Goal: Task Accomplishment & Management: Manage account settings

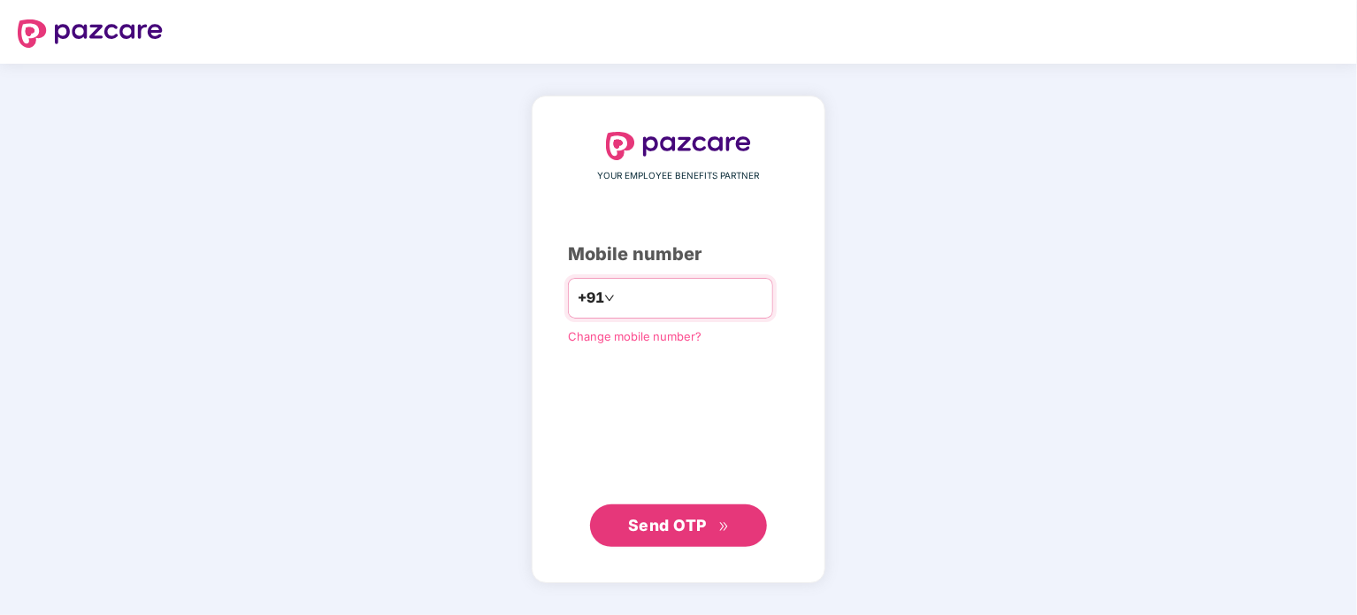
type input "*"
type input "**********"
click at [689, 524] on span "Send OTP" at bounding box center [667, 524] width 79 height 19
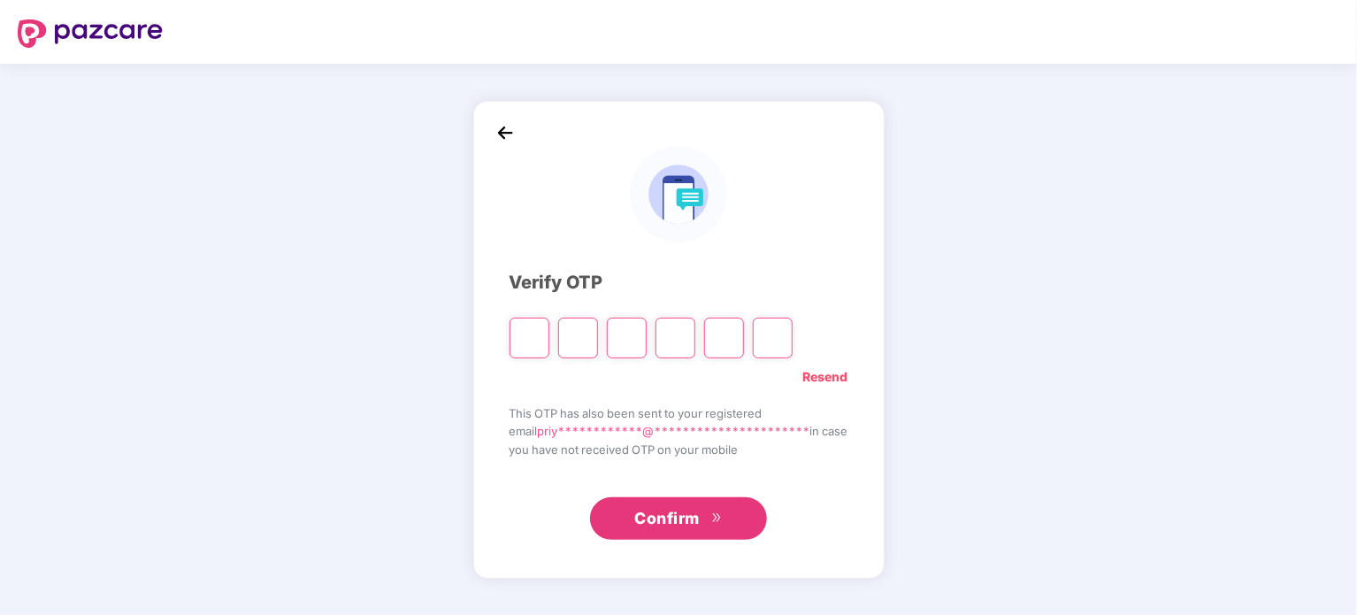
type input "*"
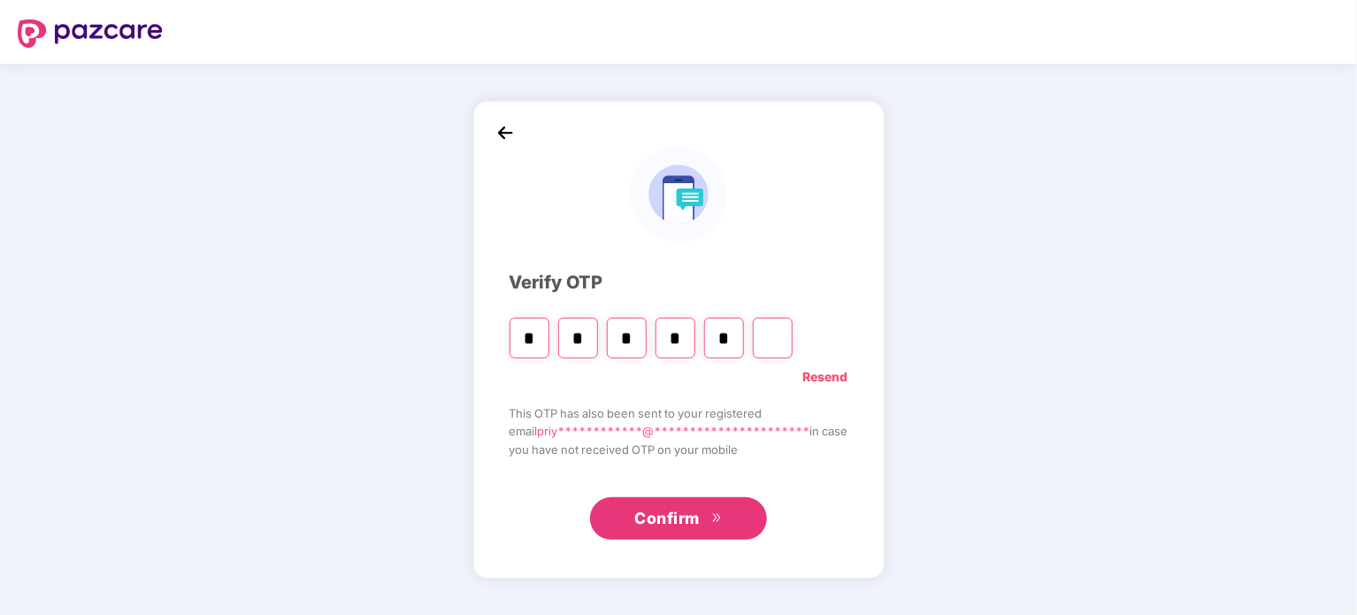
type input "*"
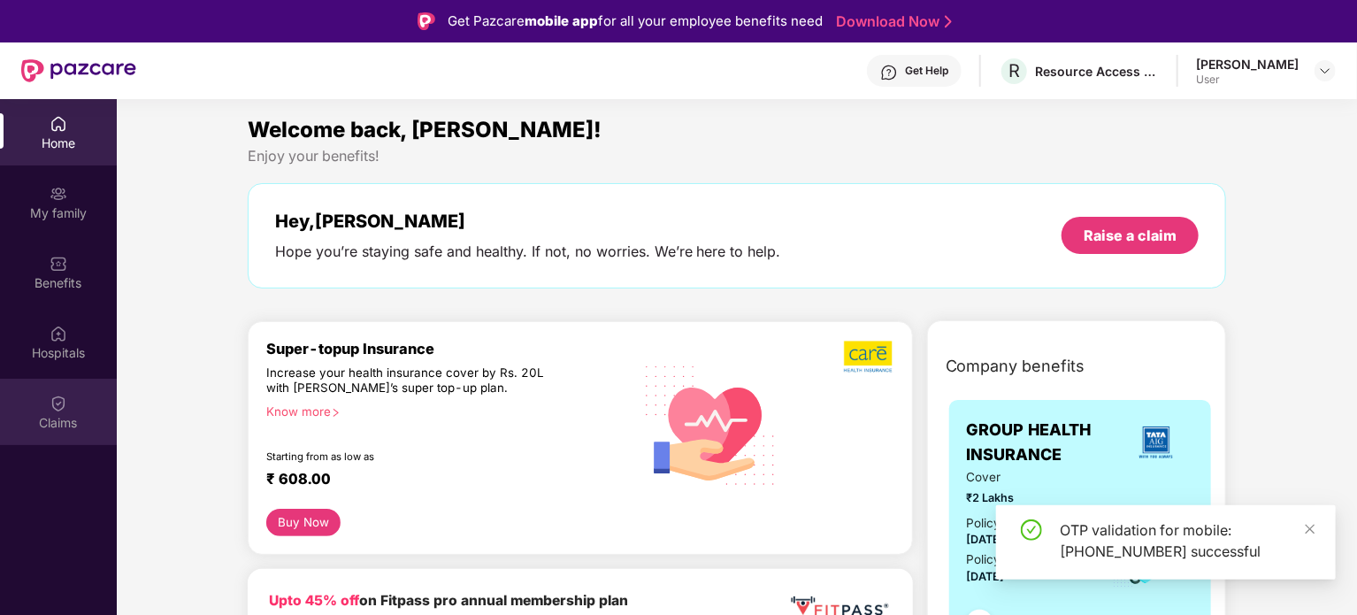
click at [60, 414] on div "Claims" at bounding box center [58, 423] width 117 height 18
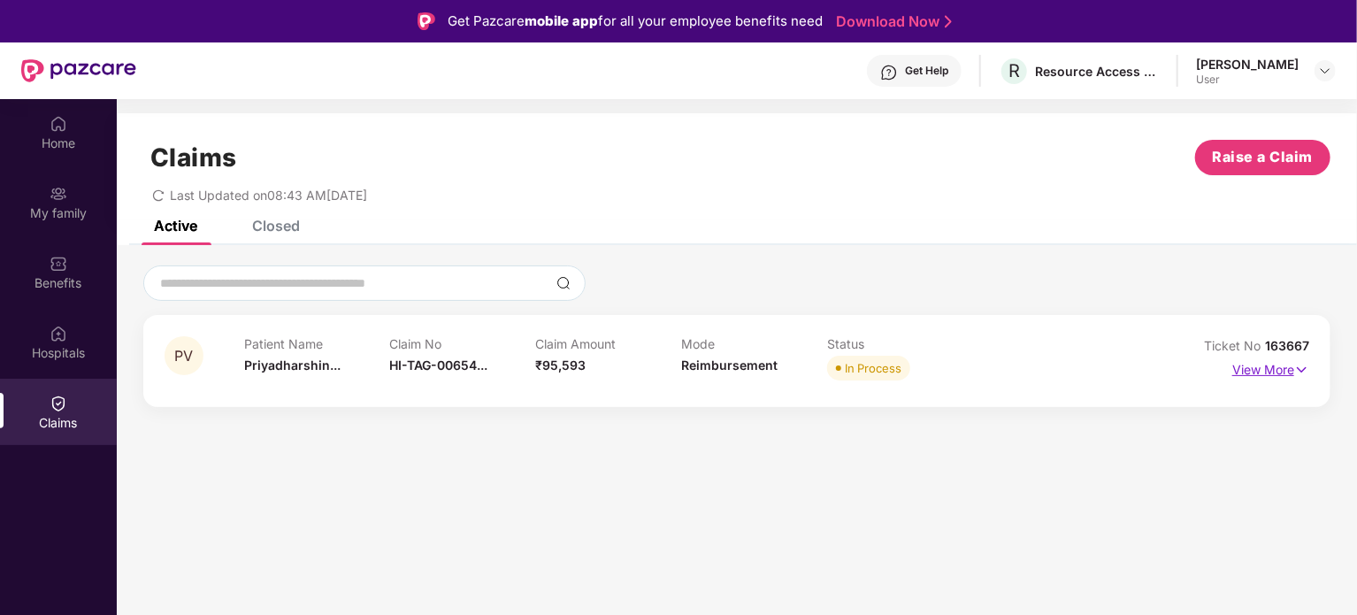
click at [1273, 370] on p "View More" at bounding box center [1270, 367] width 77 height 24
